Goal: Use online tool/utility: Utilize a website feature to perform a specific function

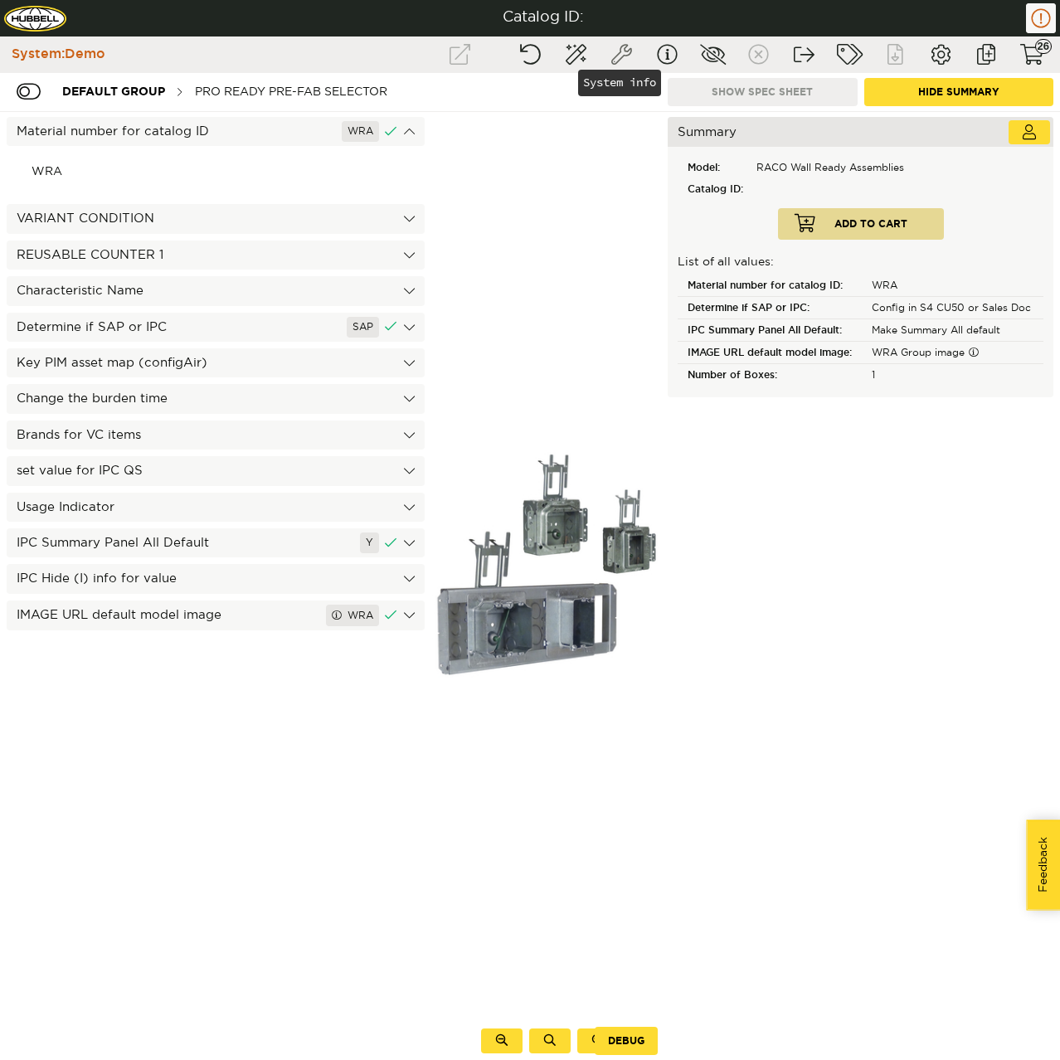
click at [614, 57] on button "System info" at bounding box center [620, 55] width 41 height 30
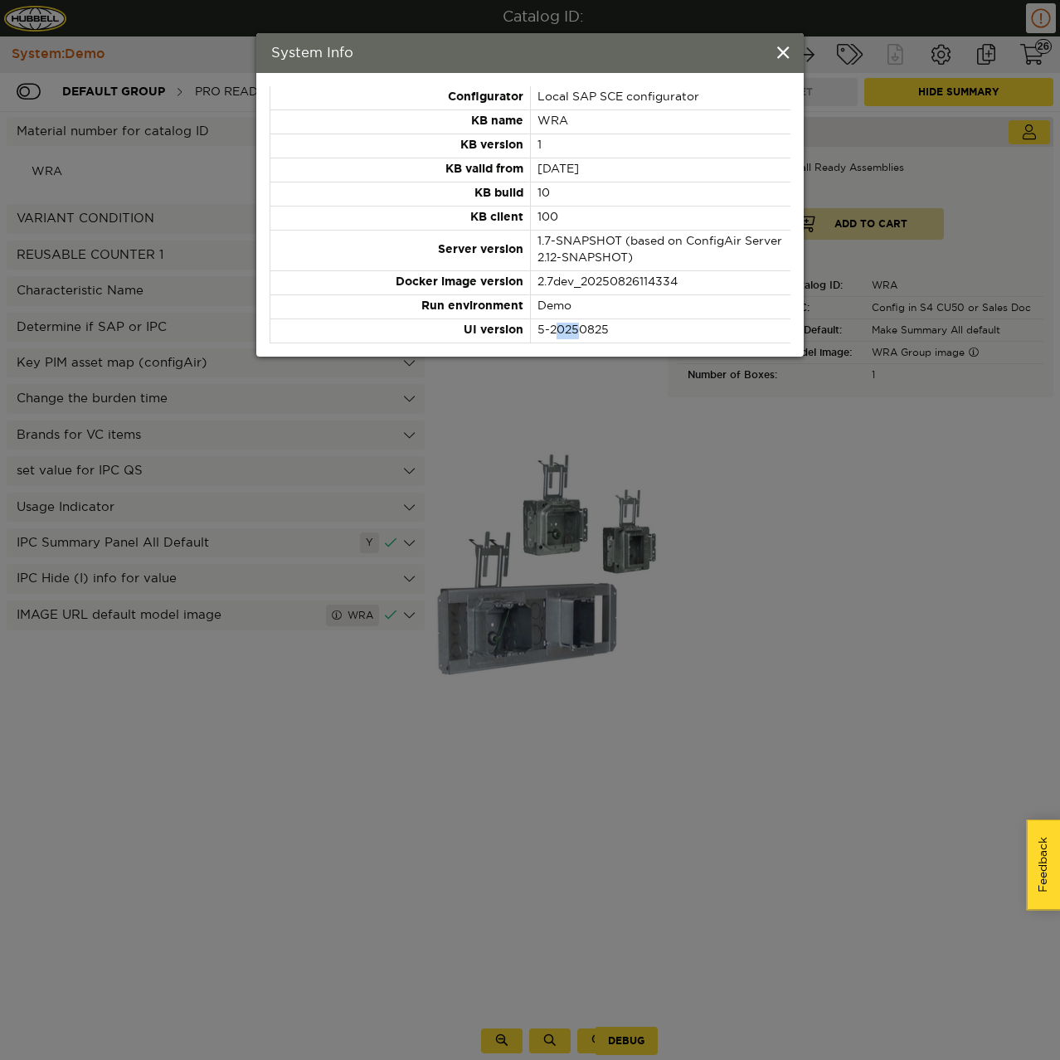
drag, startPoint x: 555, startPoint y: 332, endPoint x: 579, endPoint y: 328, distance: 24.3
click at [579, 328] on td "5-20250825" at bounding box center [660, 331] width 260 height 24
drag, startPoint x: 576, startPoint y: 328, endPoint x: 592, endPoint y: 328, distance: 15.8
click at [592, 328] on td "5-20250825" at bounding box center [660, 331] width 260 height 24
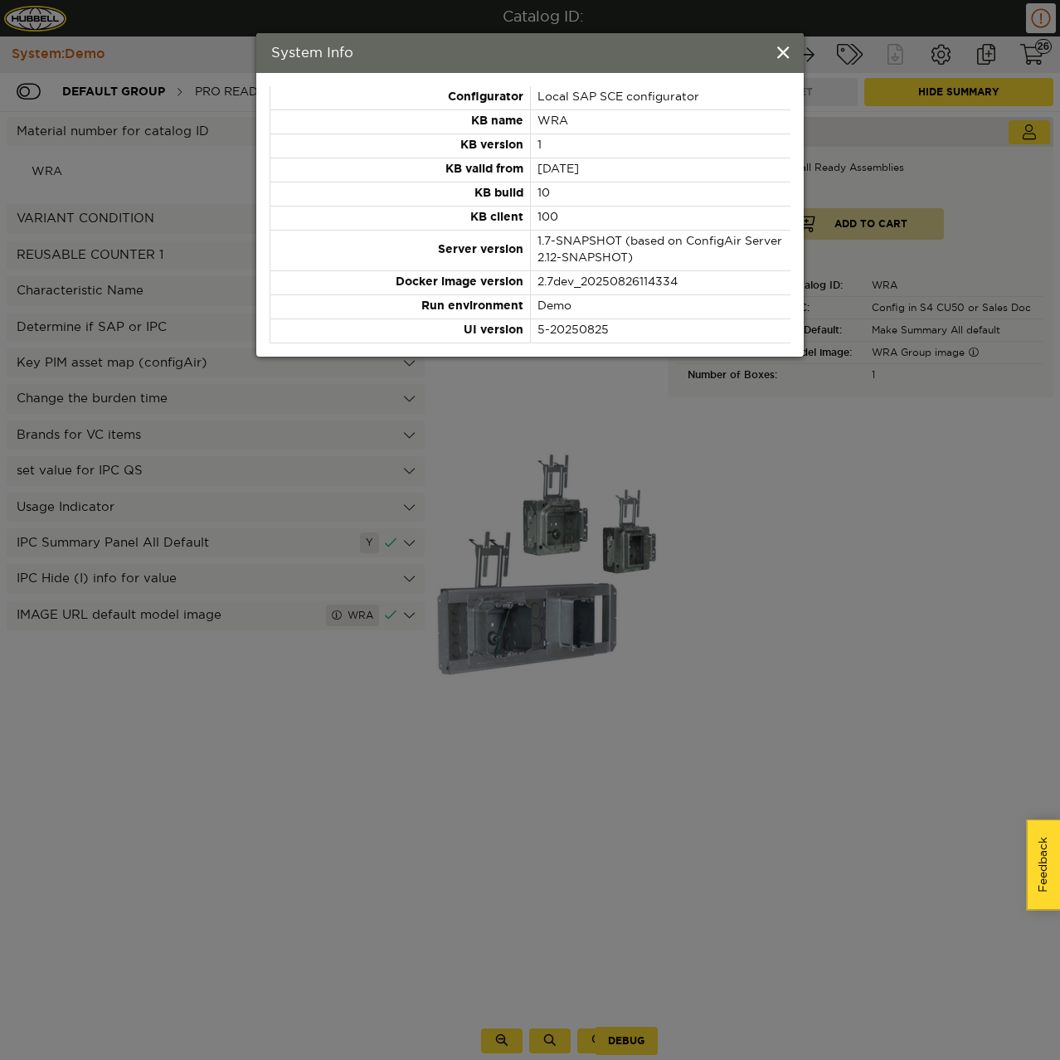
click at [657, 197] on td "10" at bounding box center [660, 194] width 260 height 24
drag, startPoint x: 547, startPoint y: 236, endPoint x: 596, endPoint y: 259, distance: 53.1
click at [596, 259] on td "1.7-SNAPSHOT (based on ConfigAir Server 2.12-SNAPSHOT)" at bounding box center [660, 251] width 260 height 41
click at [600, 259] on td "1.7-SNAPSHOT (based on ConfigAir Server 2.12-SNAPSHOT)" at bounding box center [660, 251] width 260 height 41
drag, startPoint x: 600, startPoint y: 259, endPoint x: 536, endPoint y: 244, distance: 66.4
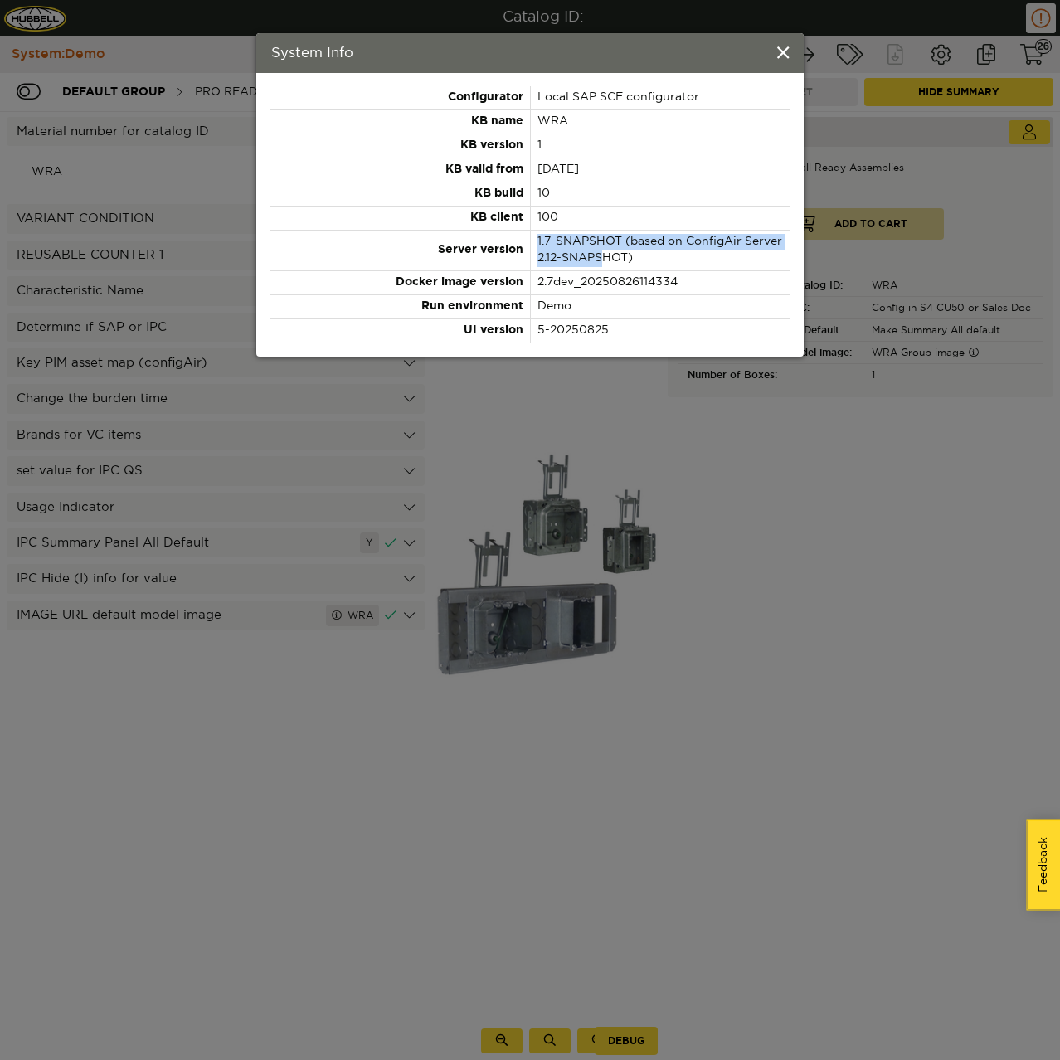
click at [536, 244] on td "1.7-SNAPSHOT (based on ConfigAir Server 2.12-SNAPSHOT)" at bounding box center [660, 251] width 260 height 41
click at [592, 281] on td "2.7dev_20250826114334" at bounding box center [660, 283] width 260 height 24
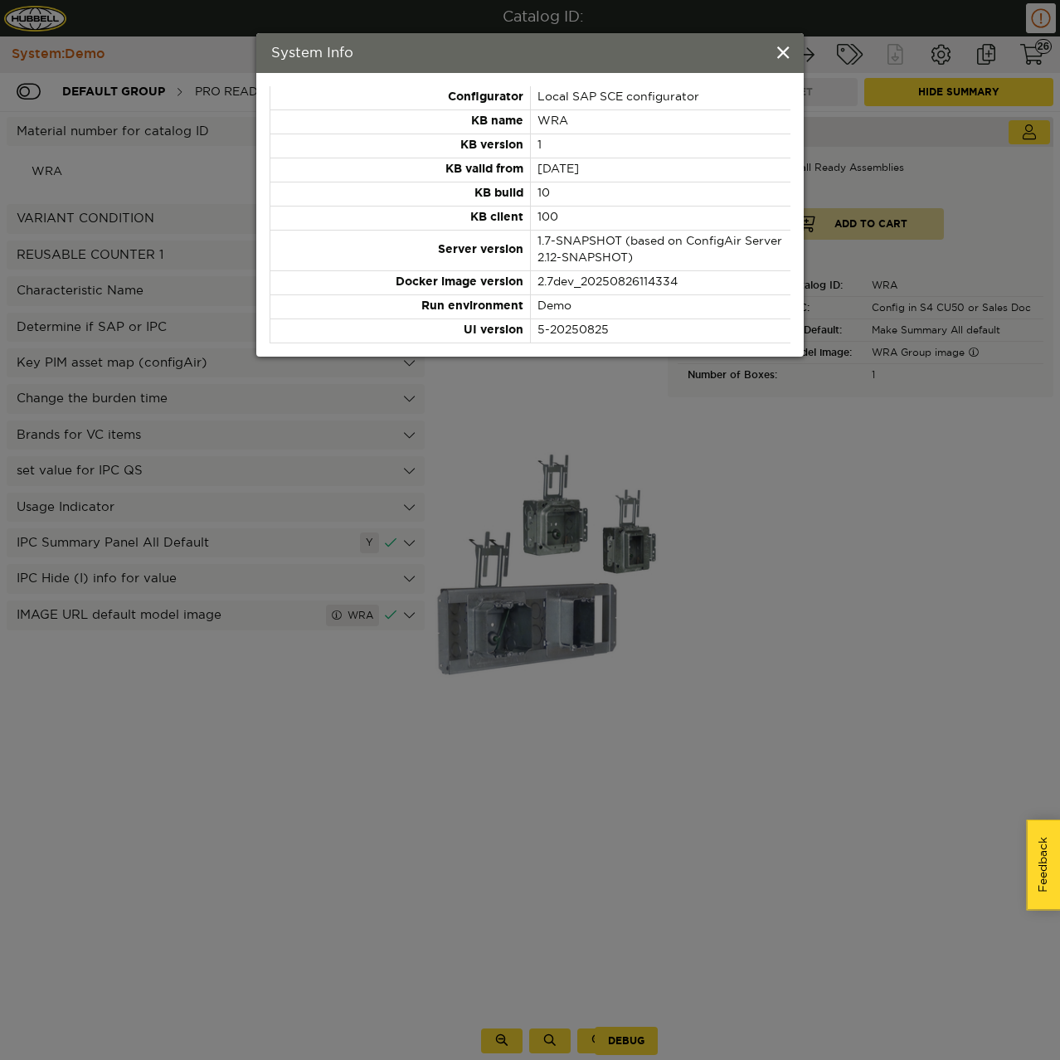
drag, startPoint x: 581, startPoint y: 85, endPoint x: 531, endPoint y: 99, distance: 52.3
drag, startPoint x: 531, startPoint y: 99, endPoint x: 513, endPoint y: 79, distance: 27.0
click at [513, 79] on div "Configurator Local SAP SCE configurator KB name WRA KB version 1 KB valid from …" at bounding box center [529, 215] width 547 height 284
click at [787, 49] on span at bounding box center [783, 54] width 12 height 18
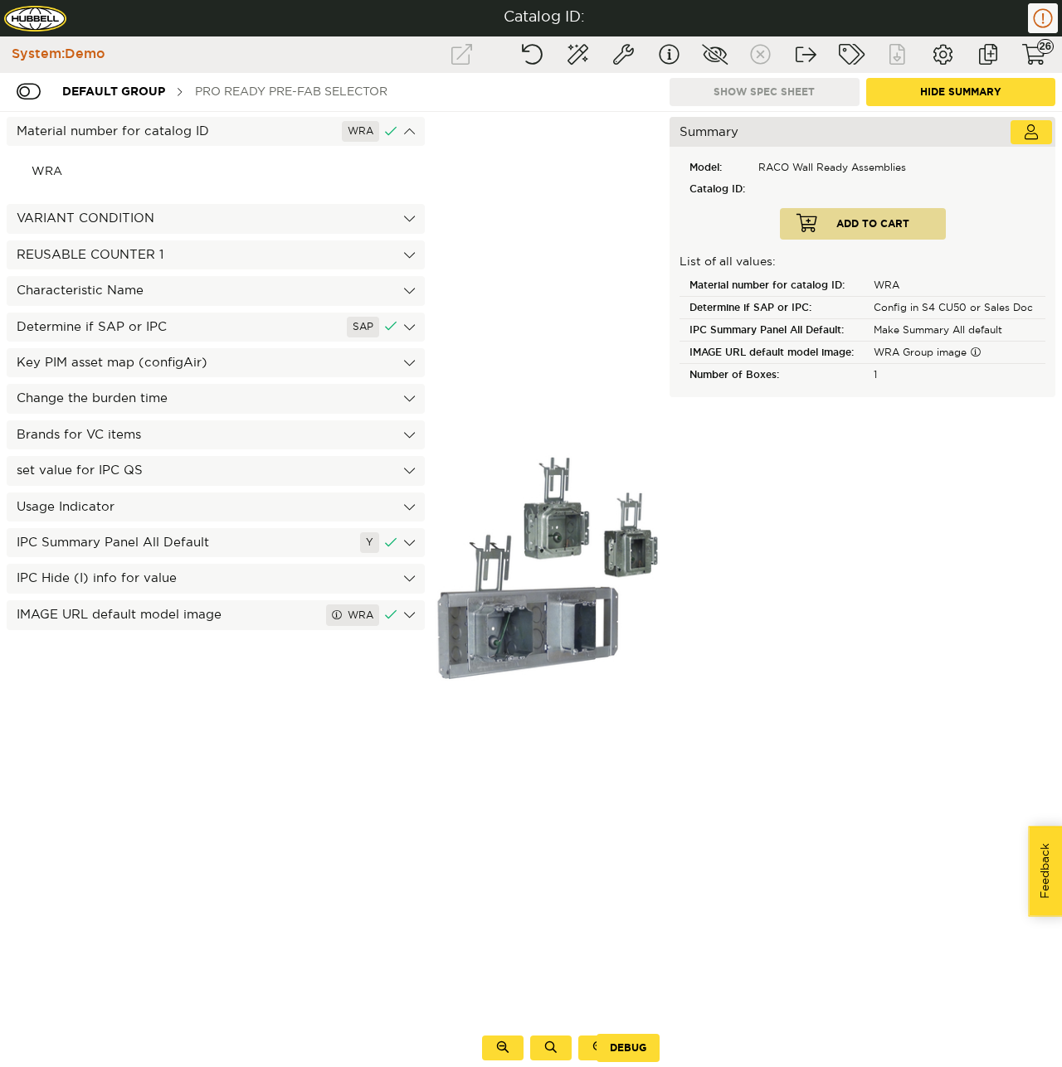
click at [260, 105] on div "PRO Ready Pre-Fab Selector" at bounding box center [291, 91] width 209 height 31
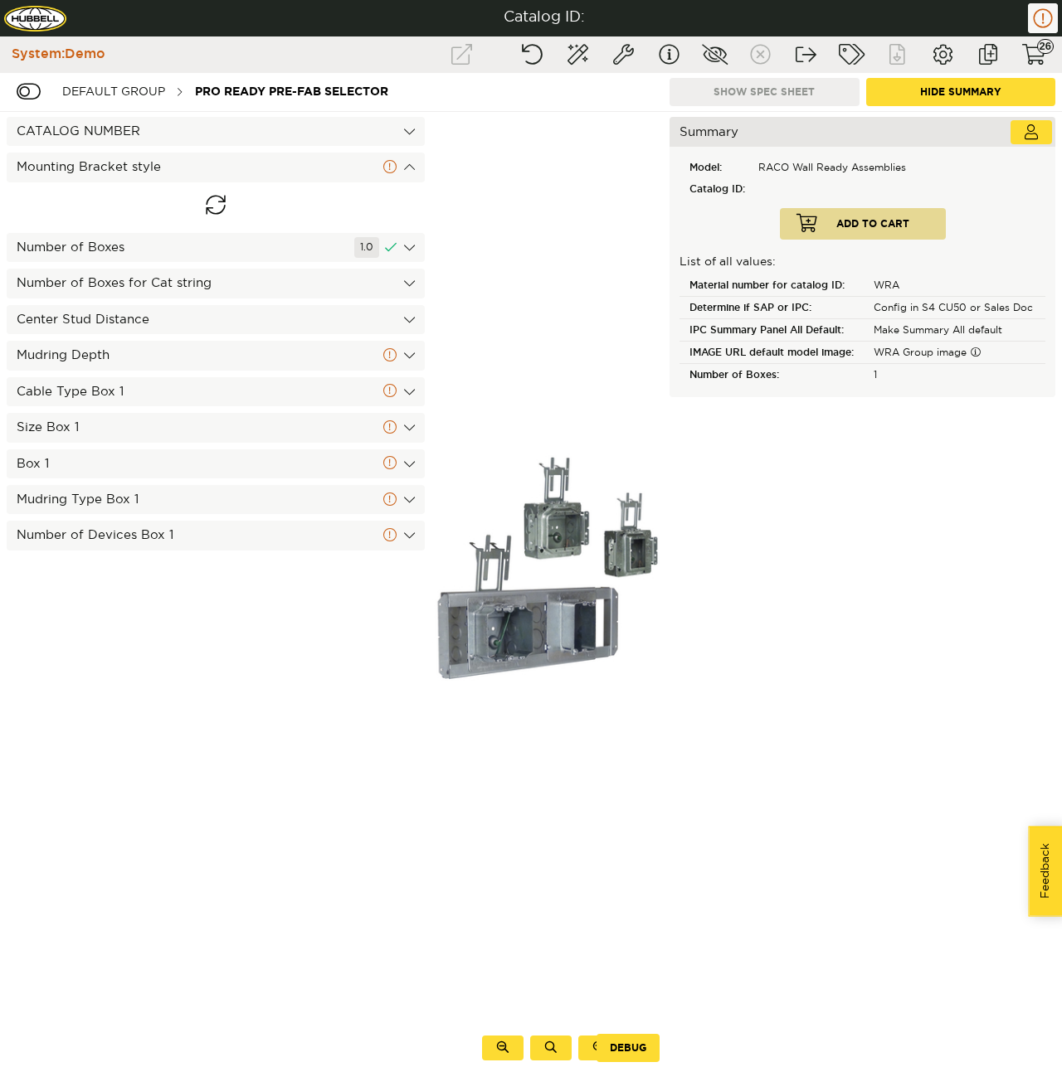
click at [267, 95] on div "PRO Ready Pre-Fab Selector" at bounding box center [292, 91] width 210 height 31
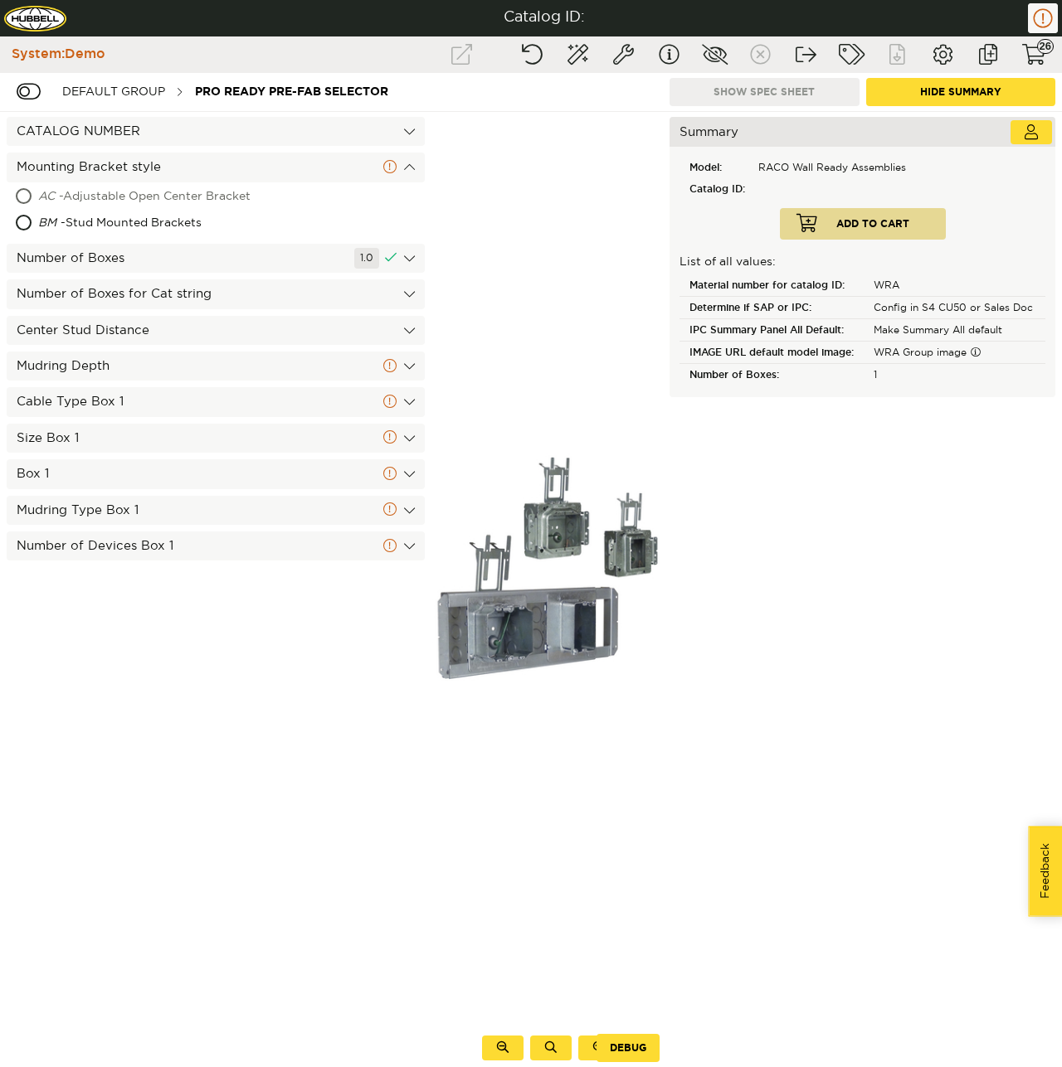
click at [104, 201] on div "AC - Adjustable Open Center Bracket" at bounding box center [182, 197] width 288 height 27
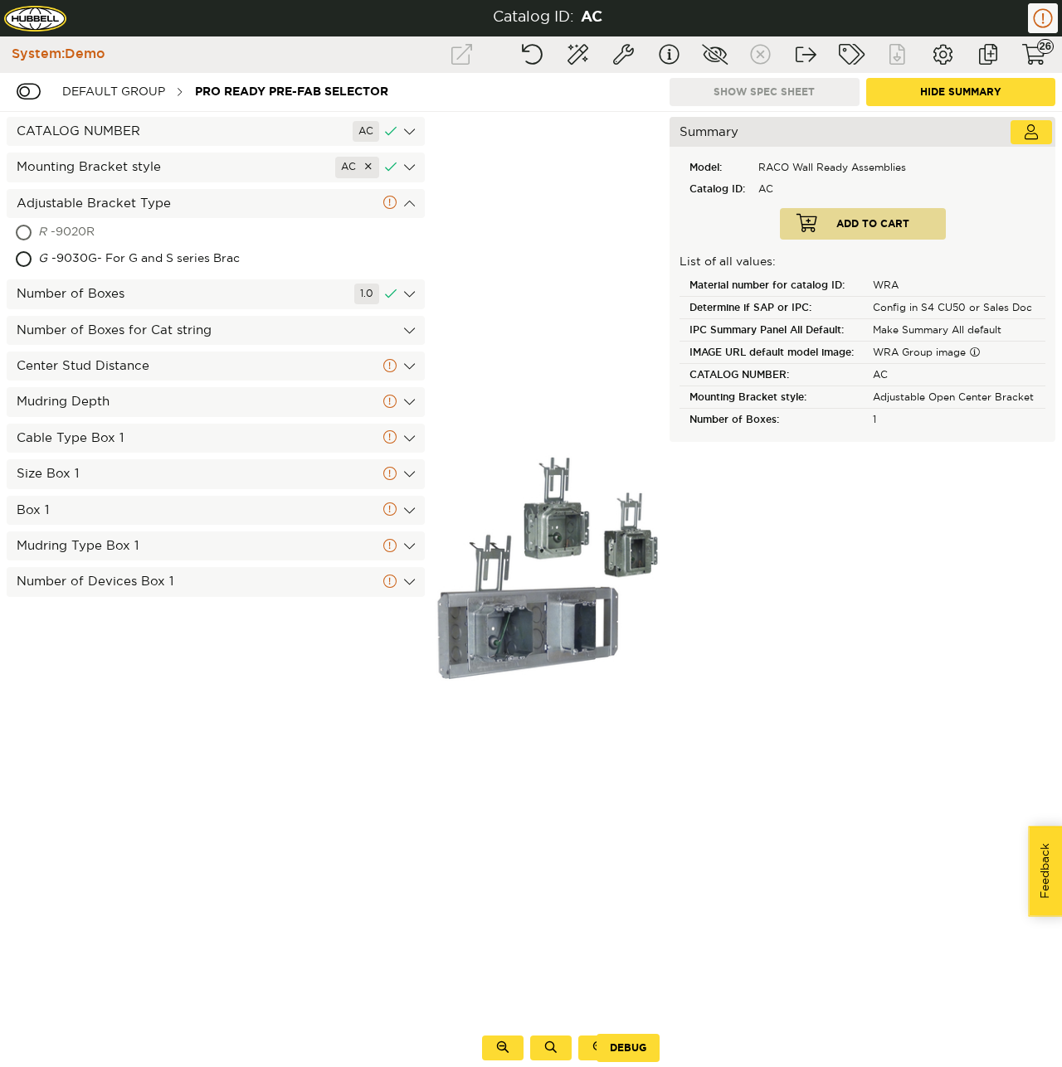
click at [77, 232] on div "R - 9020R" at bounding box center [143, 233] width 210 height 27
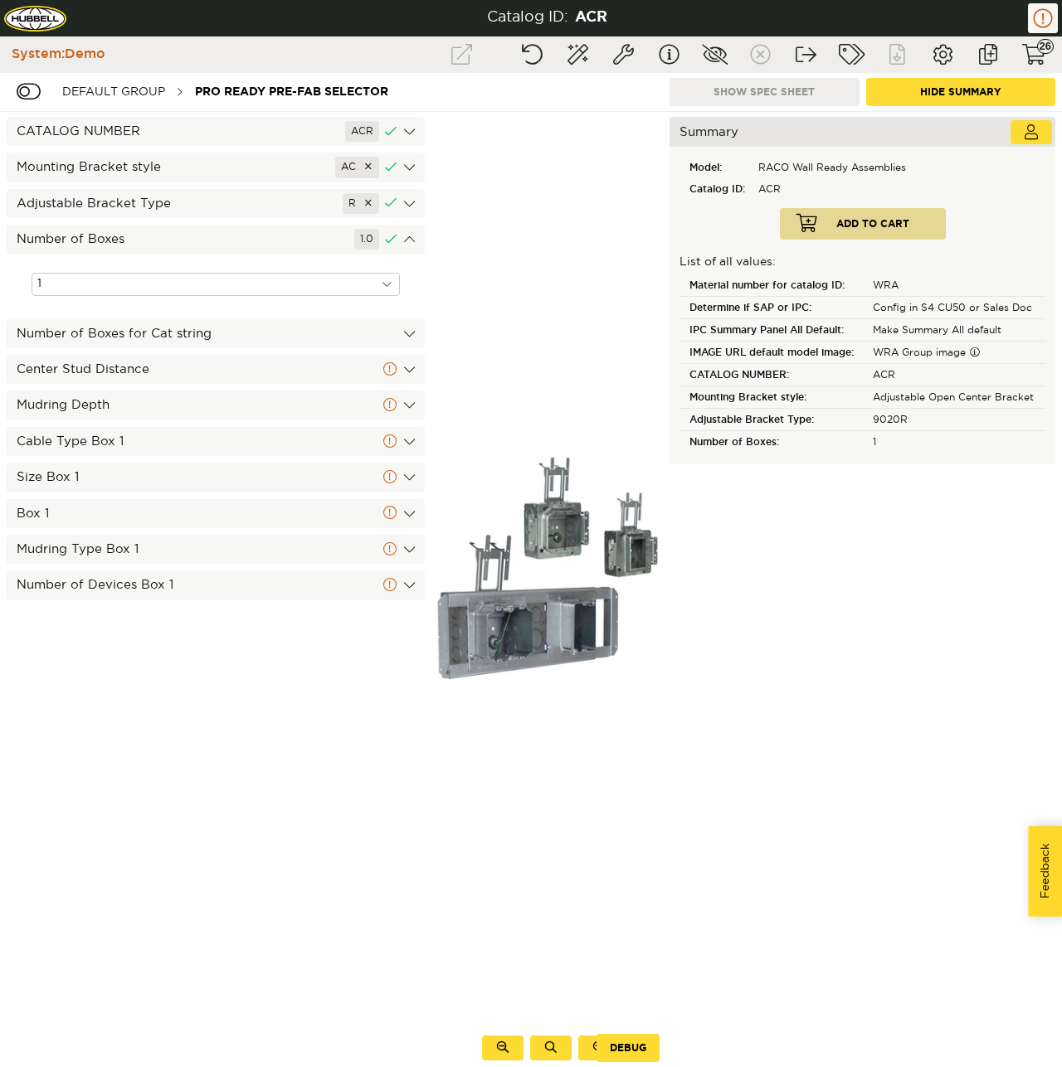
click at [383, 283] on div at bounding box center [387, 284] width 26 height 23
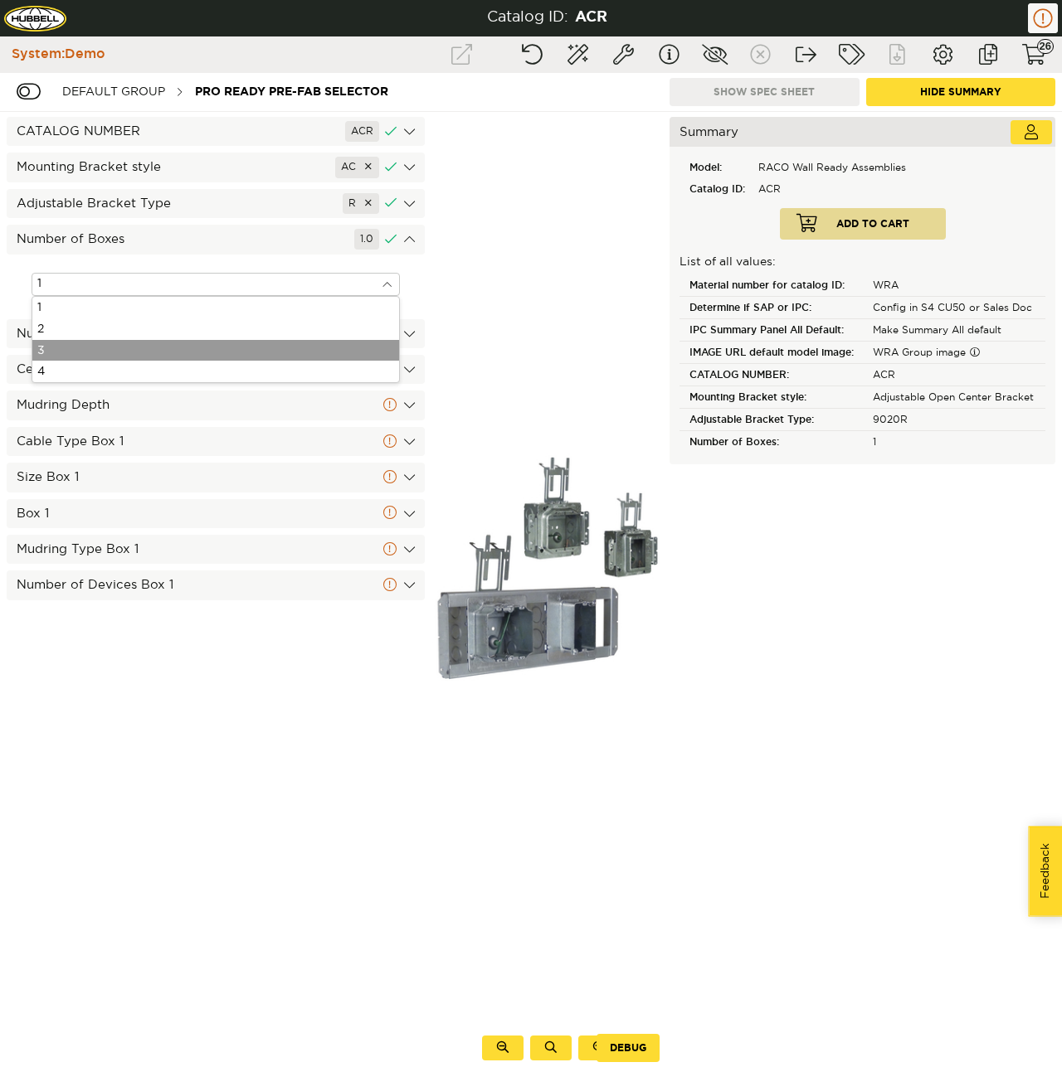
click at [291, 340] on div "3" at bounding box center [215, 351] width 367 height 22
type input "3"
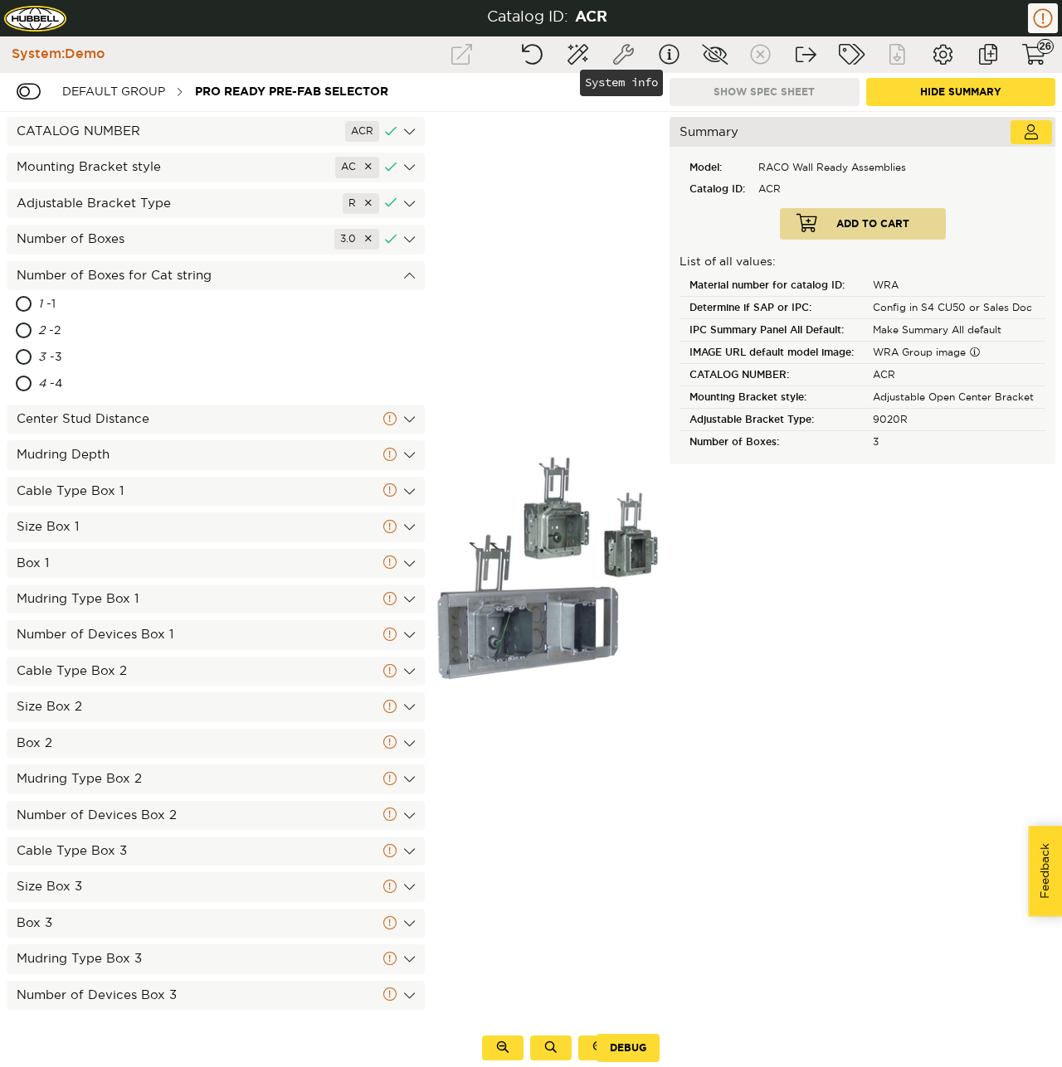
click at [630, 61] on button "System info" at bounding box center [622, 55] width 41 height 30
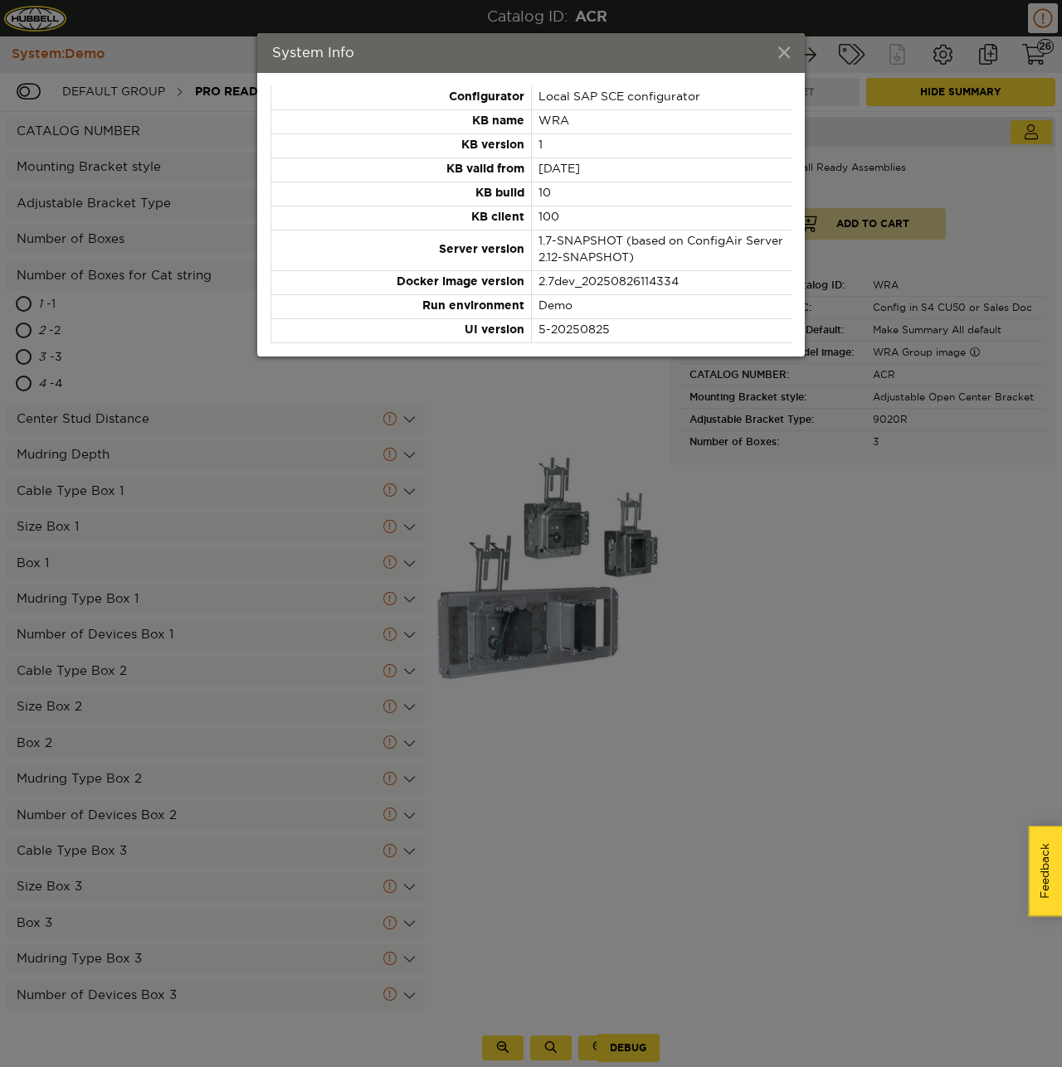
click at [782, 55] on span at bounding box center [784, 54] width 12 height 18
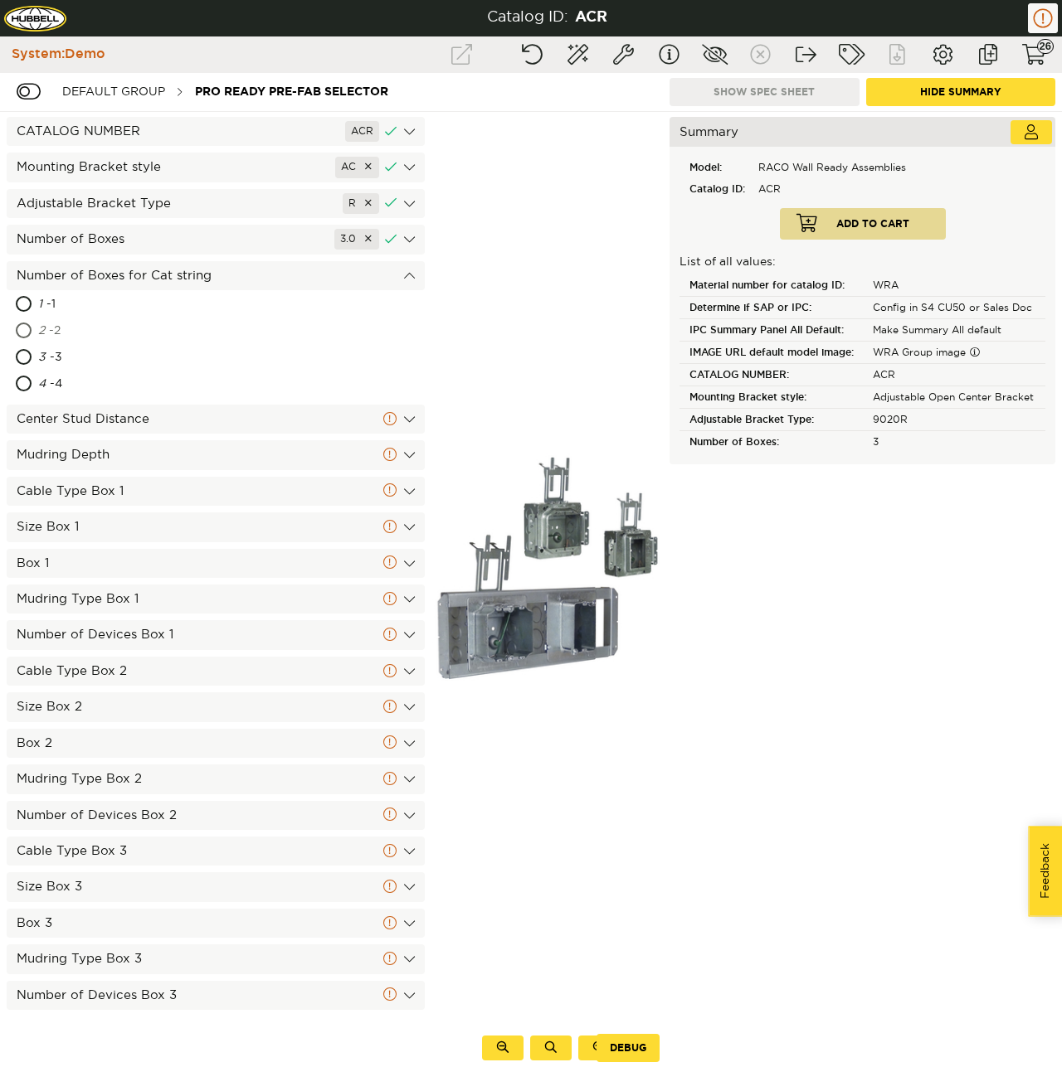
click at [46, 333] on div "2 - 2" at bounding box center [134, 331] width 193 height 27
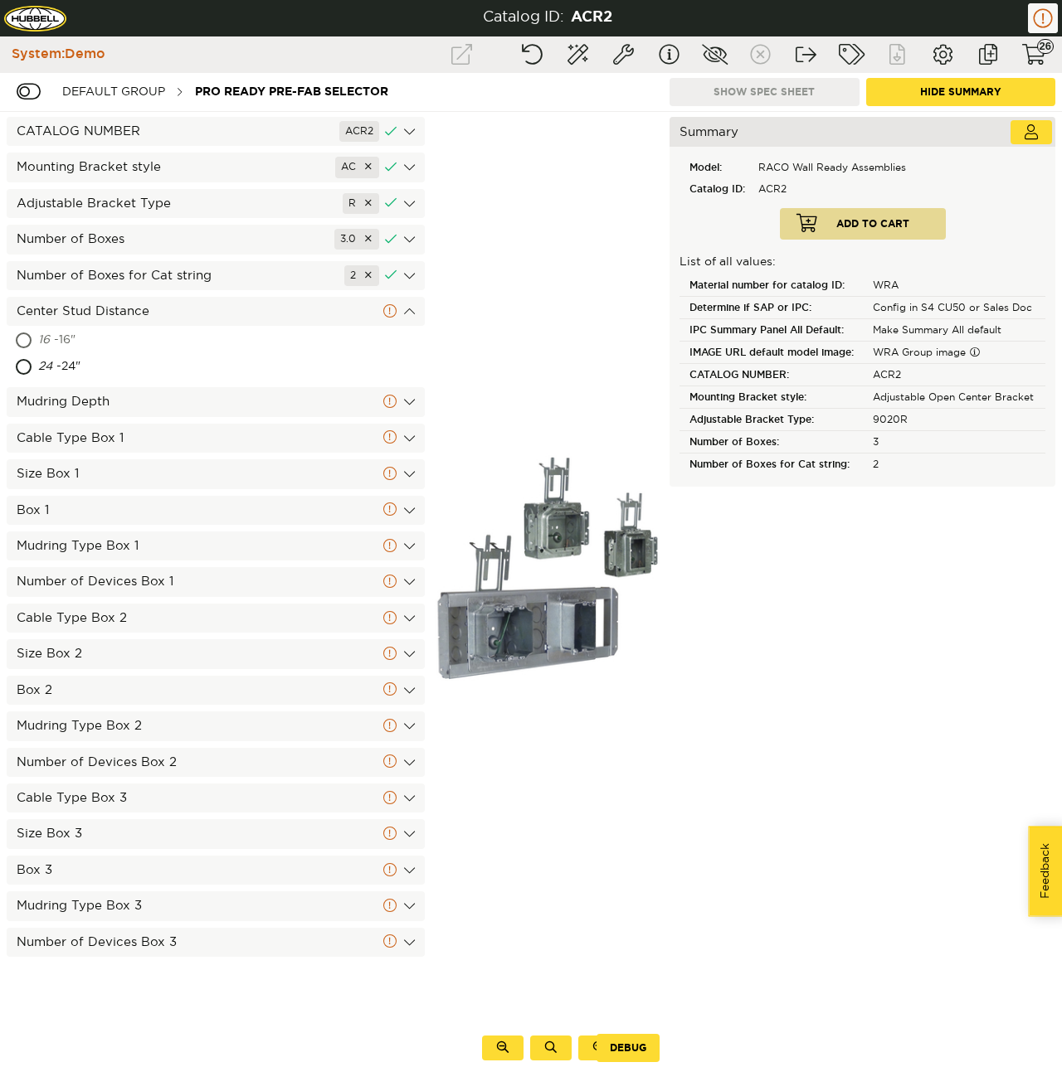
click at [49, 340] on span "16" at bounding box center [44, 340] width 12 height 12
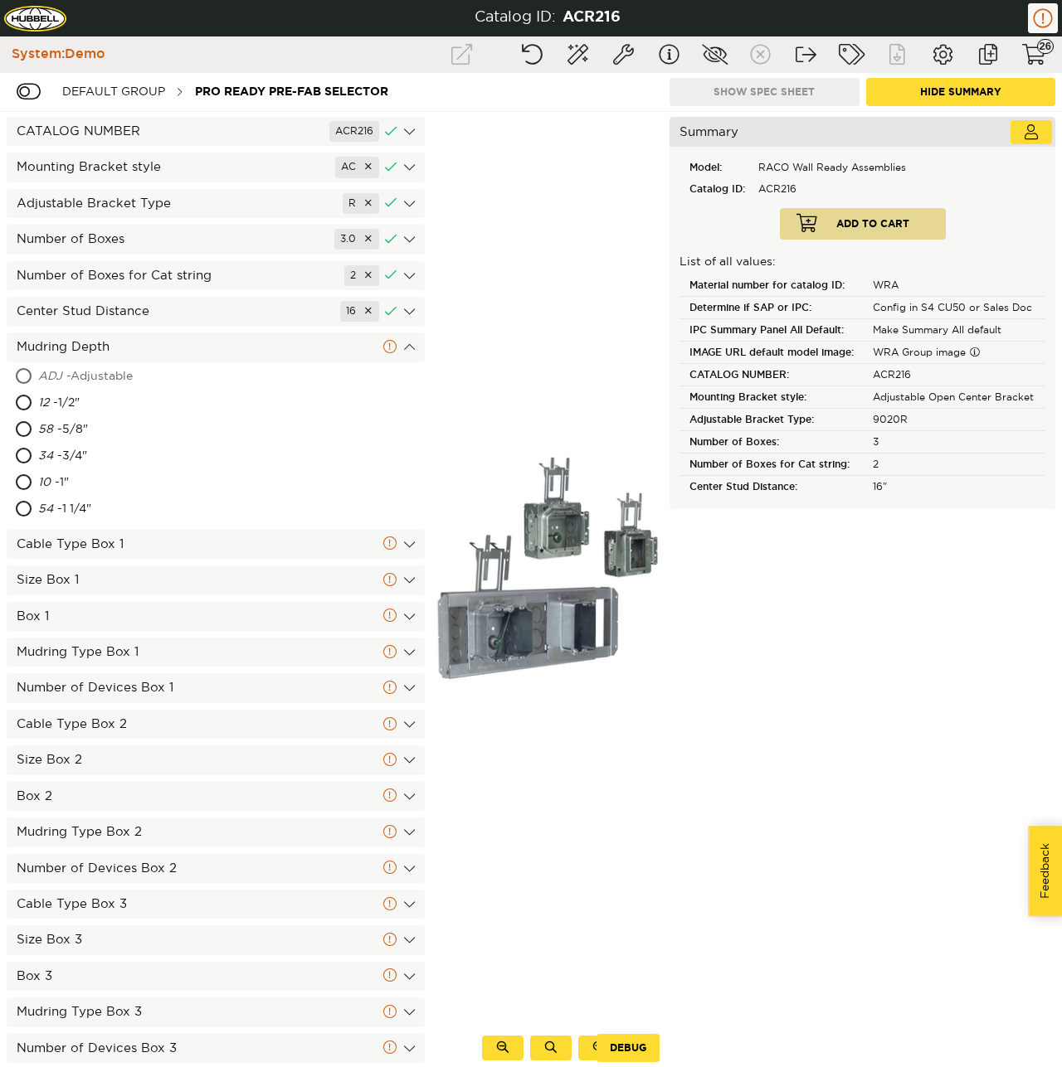
click at [61, 375] on span "ADJ" at bounding box center [50, 377] width 24 height 12
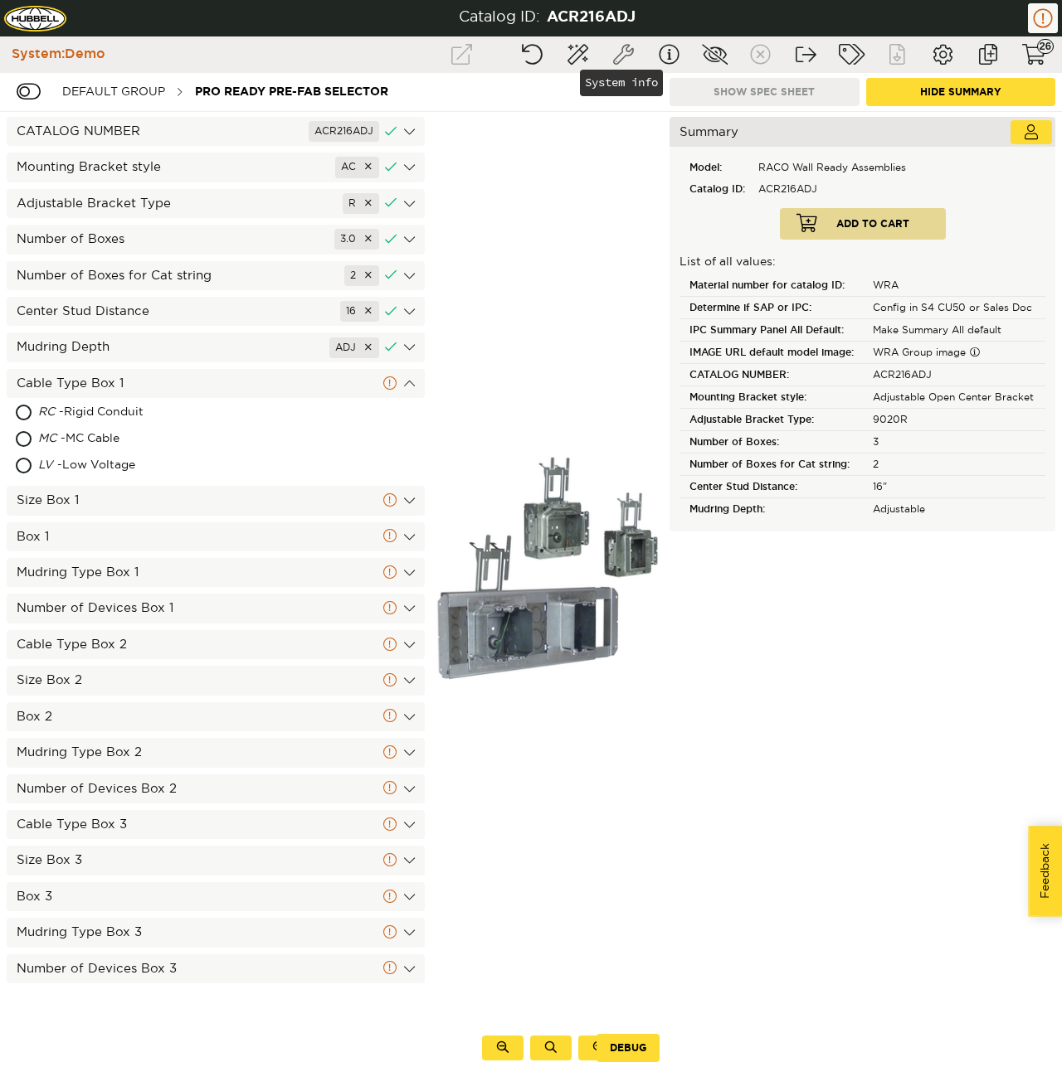
click at [616, 65] on button "System info" at bounding box center [622, 55] width 41 height 30
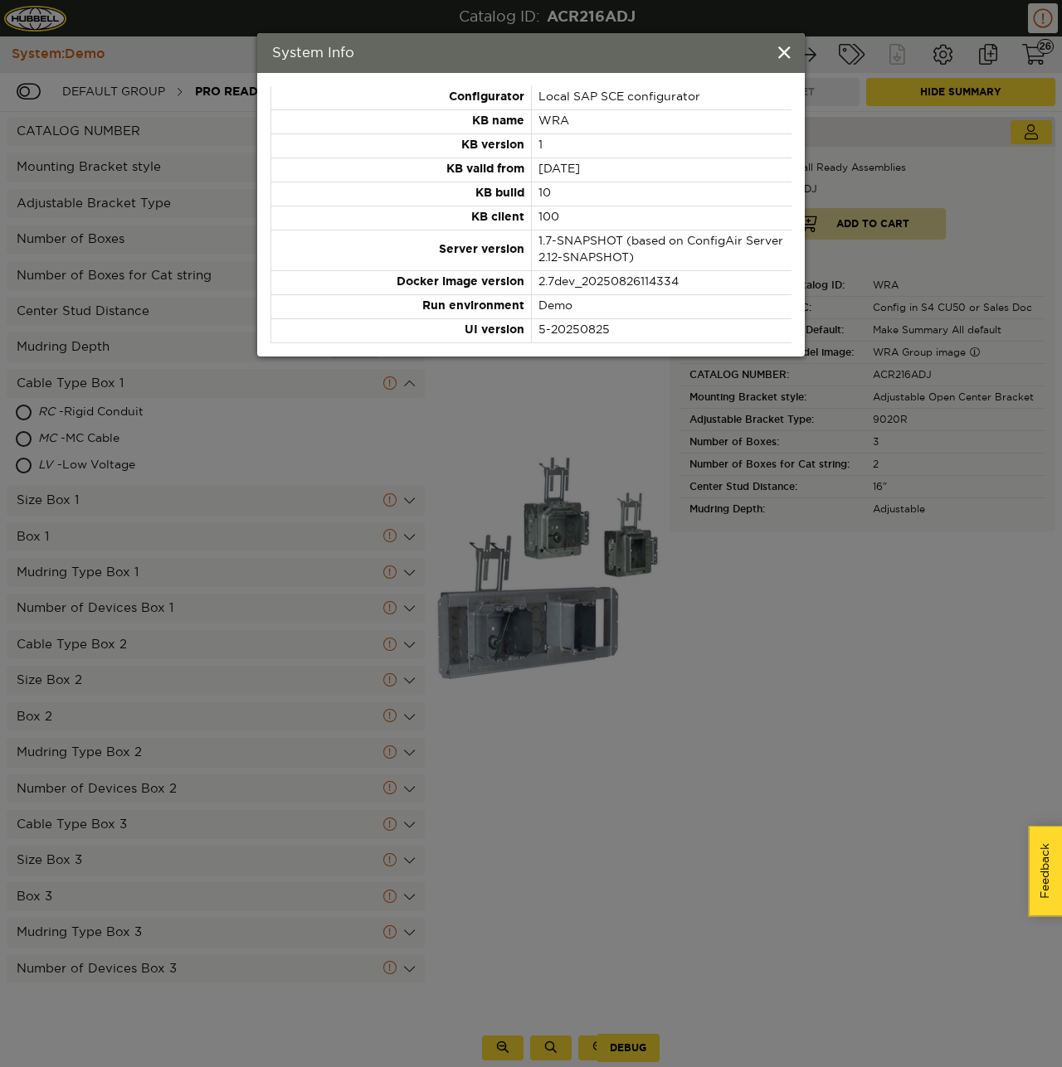
click at [778, 57] on span at bounding box center [784, 54] width 12 height 18
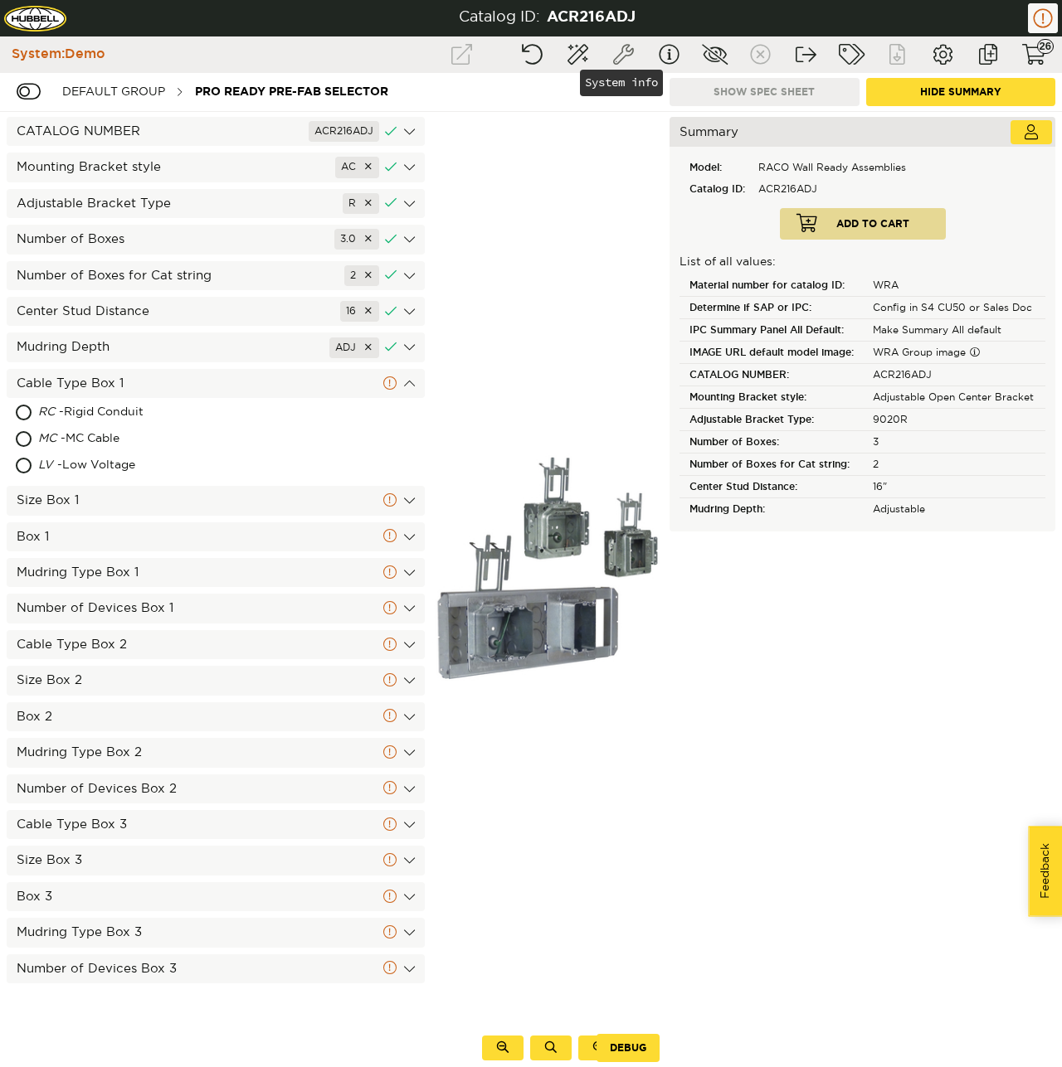
click at [616, 52] on button "System info" at bounding box center [622, 55] width 41 height 30
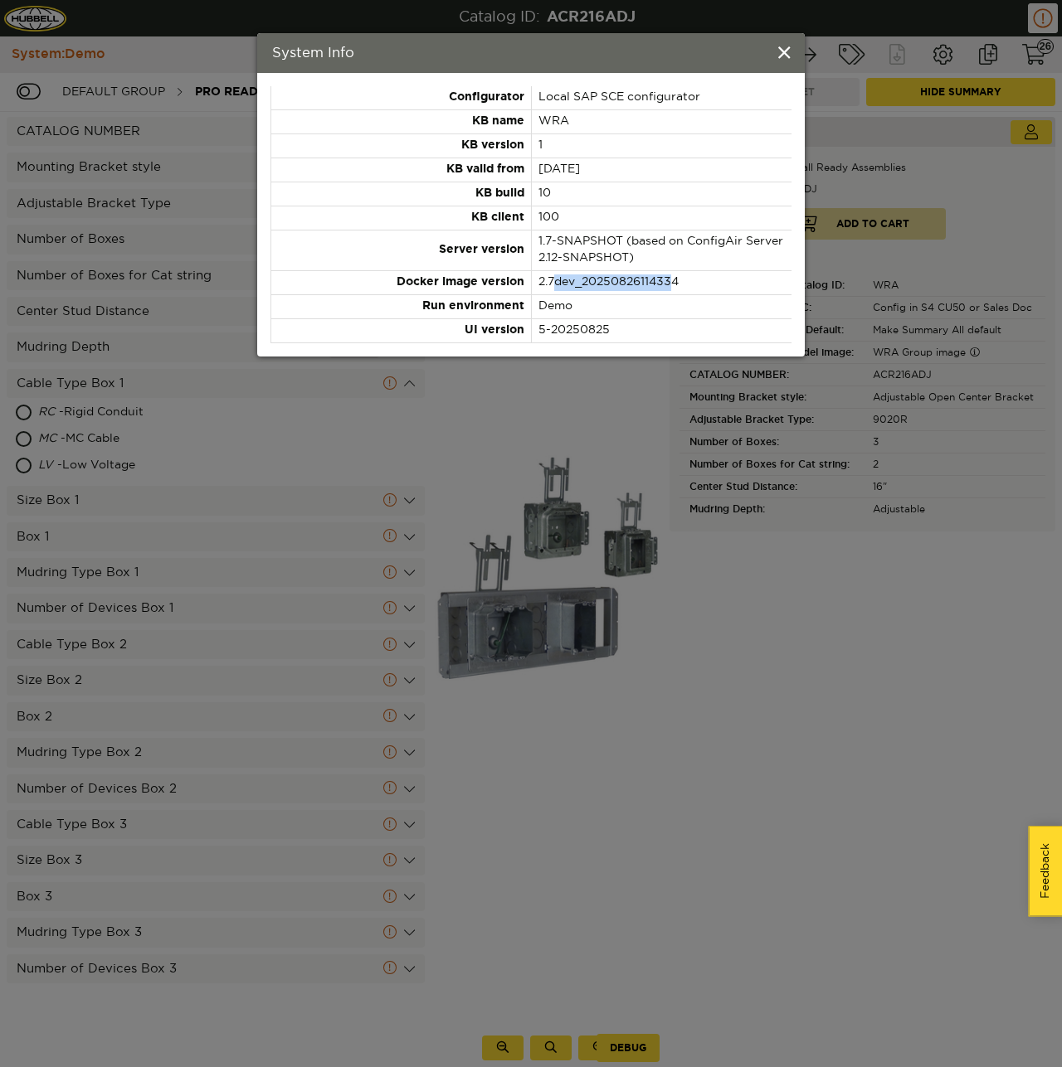
drag, startPoint x: 558, startPoint y: 282, endPoint x: 669, endPoint y: 280, distance: 110.3
click at [669, 280] on td "2.7dev_20250826114334" at bounding box center [661, 283] width 260 height 24
click at [785, 52] on span at bounding box center [784, 54] width 12 height 18
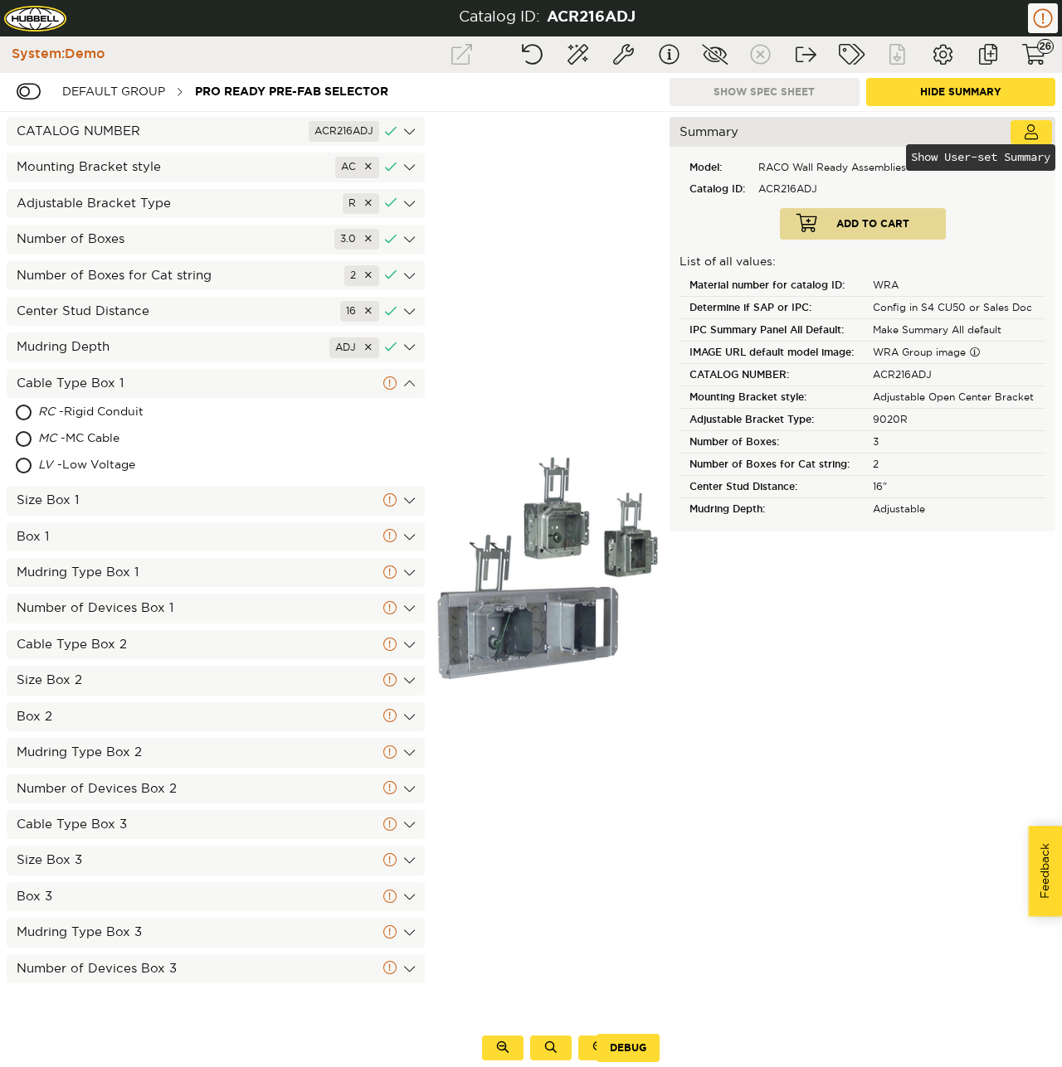
click at [699, 280] on div "Material number for catalog ID" at bounding box center [772, 286] width 187 height 22
drag, startPoint x: 698, startPoint y: 285, endPoint x: 820, endPoint y: 288, distance: 121.9
click at [820, 288] on div "Material number for catalog ID" at bounding box center [772, 286] width 187 height 22
click at [616, 850] on div at bounding box center [550, 570] width 238 height 917
